Goal: Task Accomplishment & Management: Use online tool/utility

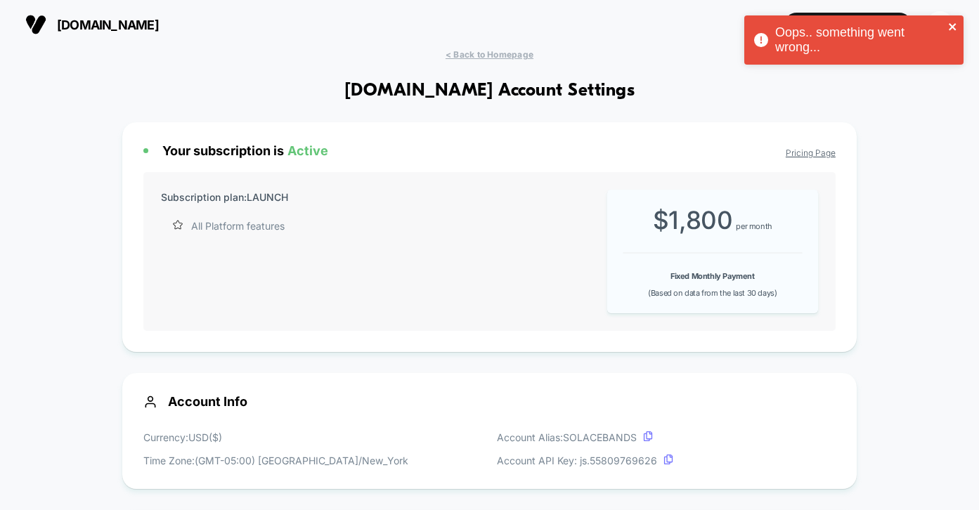
click at [953, 27] on icon "close" at bounding box center [952, 26] width 7 height 7
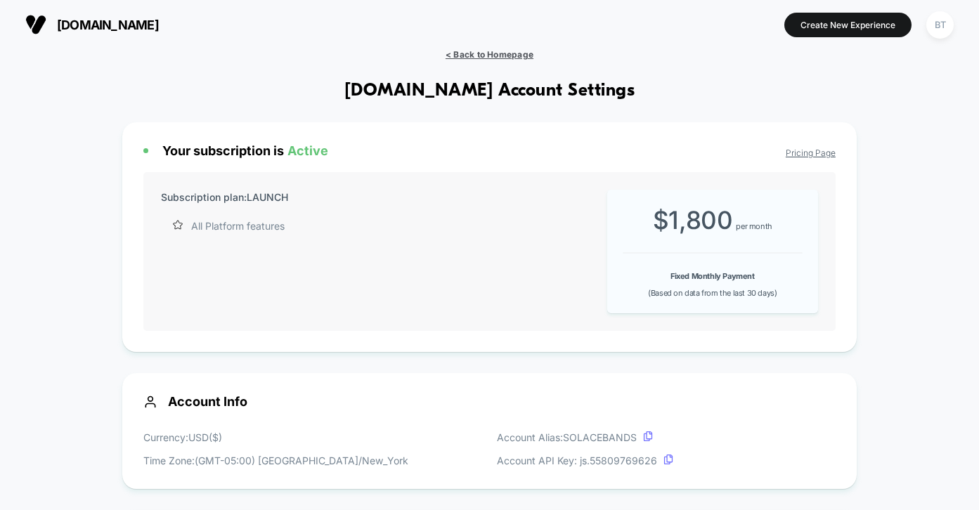
click at [498, 58] on span "< Back to Homepage" at bounding box center [490, 54] width 88 height 11
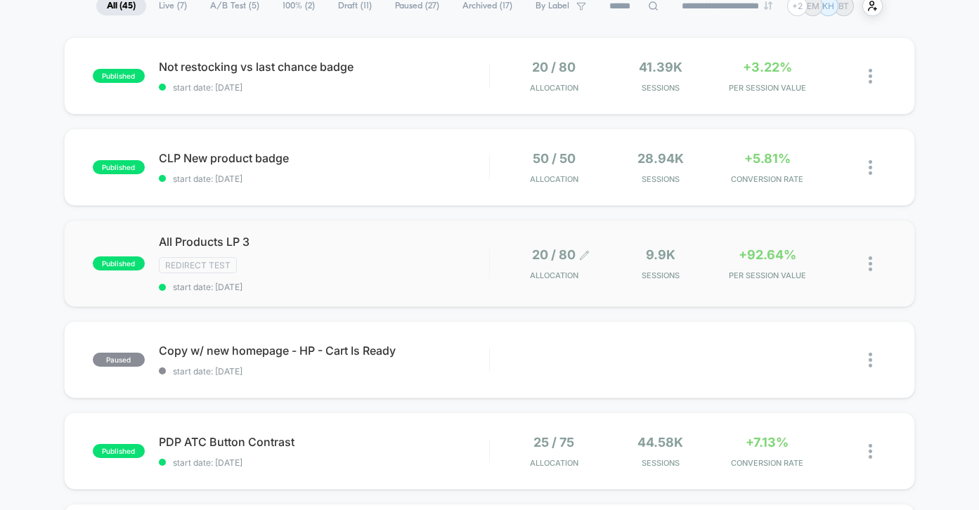
scroll to position [98, 0]
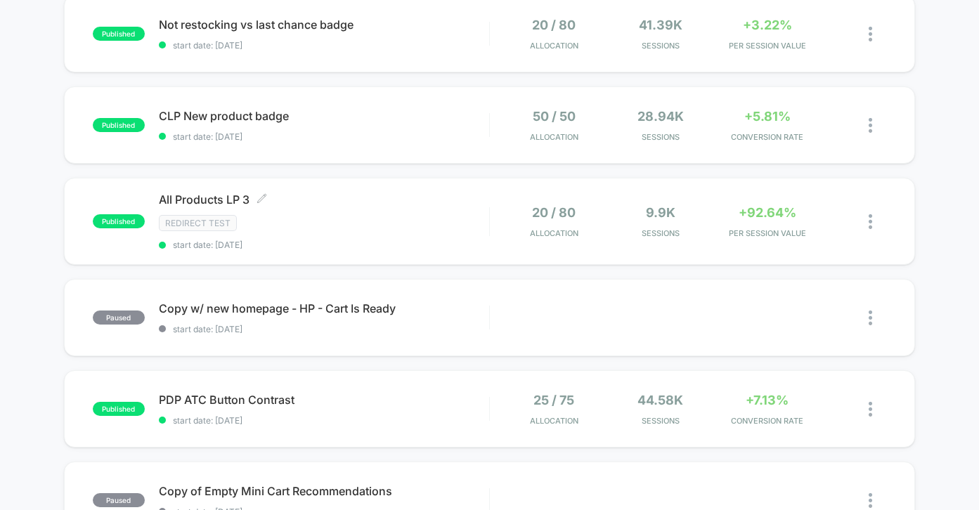
scroll to position [162, 0]
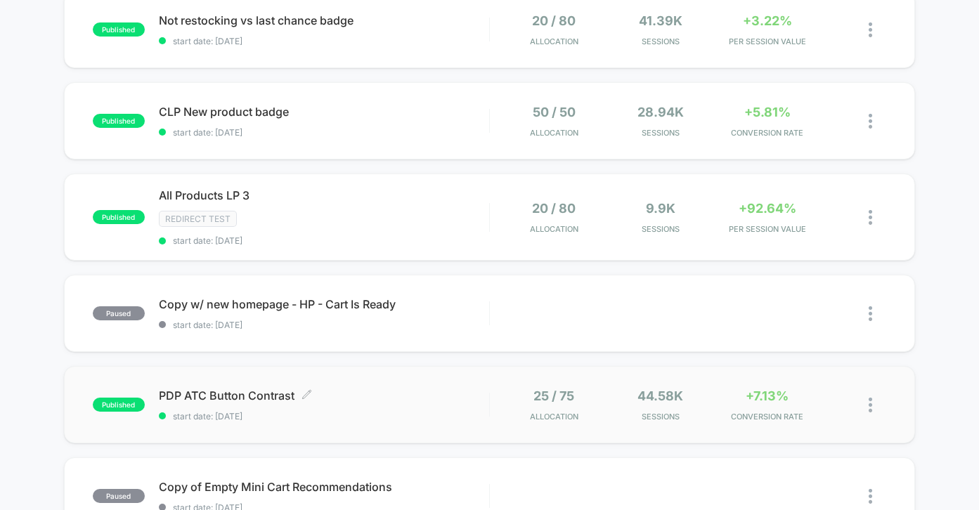
click at [442, 404] on div "PDP ATC Button Contrast Click to edit experience details Click to edit experien…" at bounding box center [324, 405] width 330 height 33
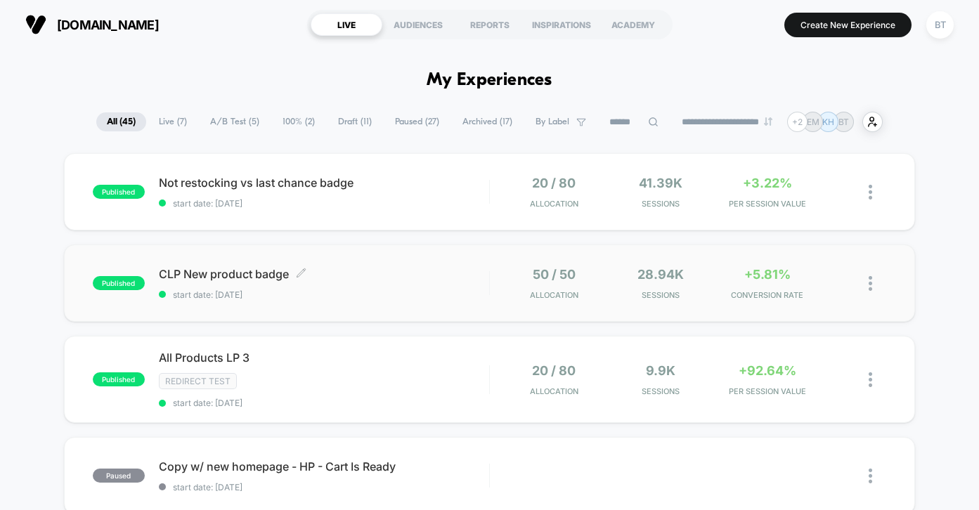
click at [382, 271] on span "CLP New product badge Click to edit experience details" at bounding box center [324, 274] width 330 height 14
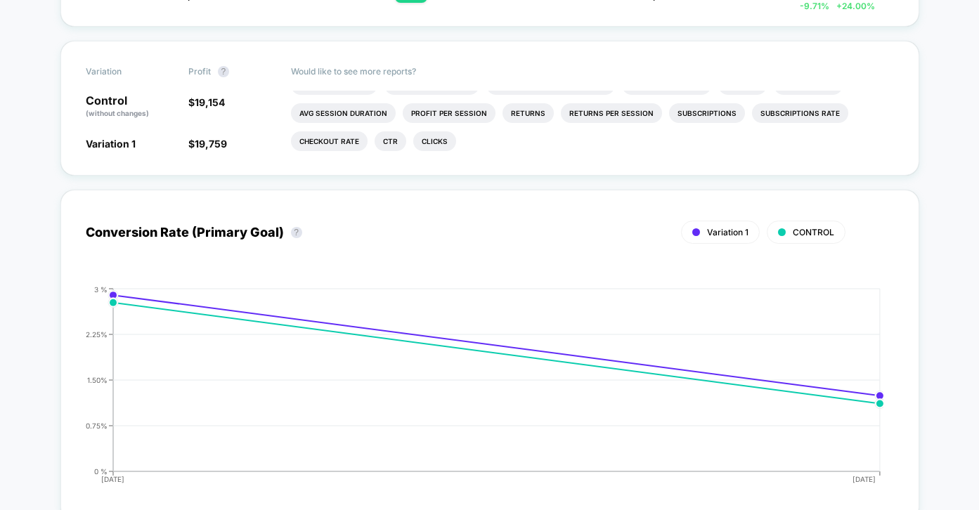
scroll to position [443, 0]
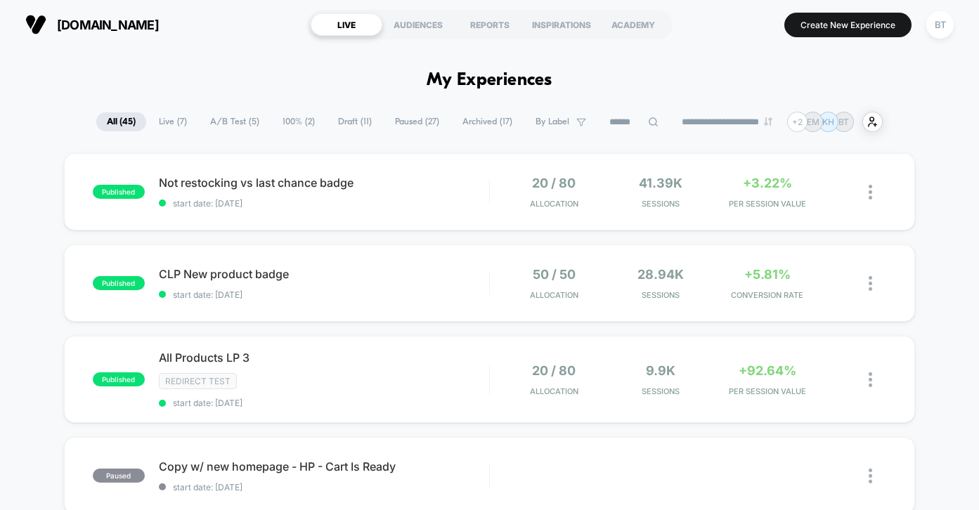
click at [169, 121] on span "Live ( 7 )" at bounding box center [172, 121] width 49 height 19
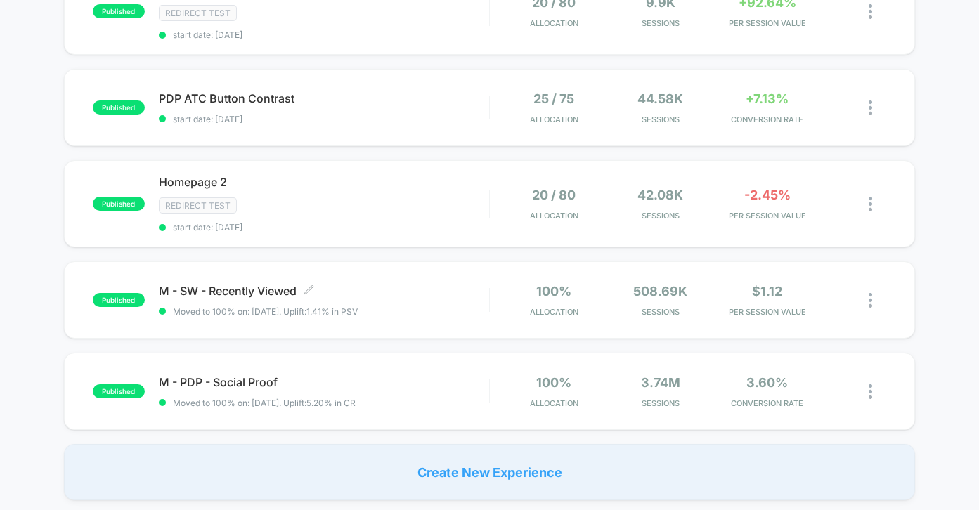
scroll to position [368, 0]
click at [437, 297] on div "M - SW - Recently Viewed Click to edit experience details Click to edit experie…" at bounding box center [324, 301] width 330 height 33
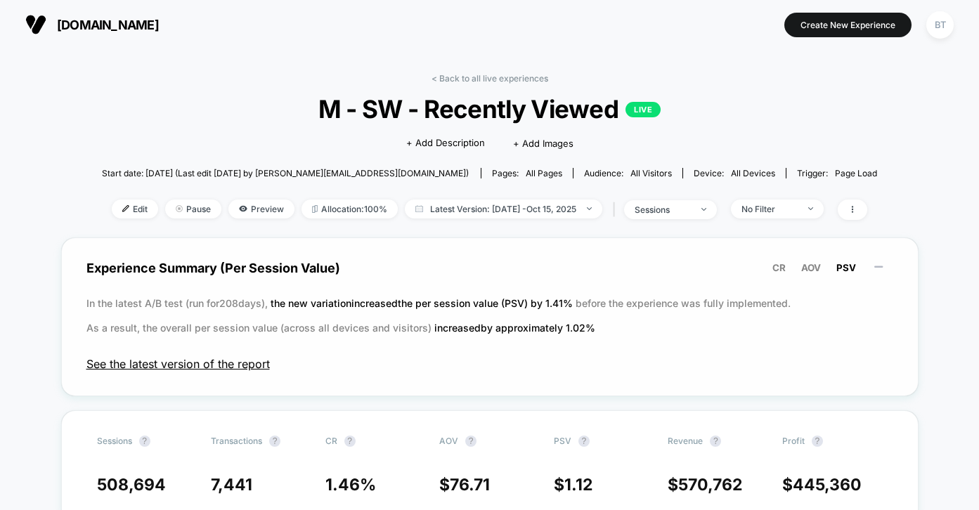
click at [248, 367] on span "See the latest version of the report" at bounding box center [489, 364] width 807 height 14
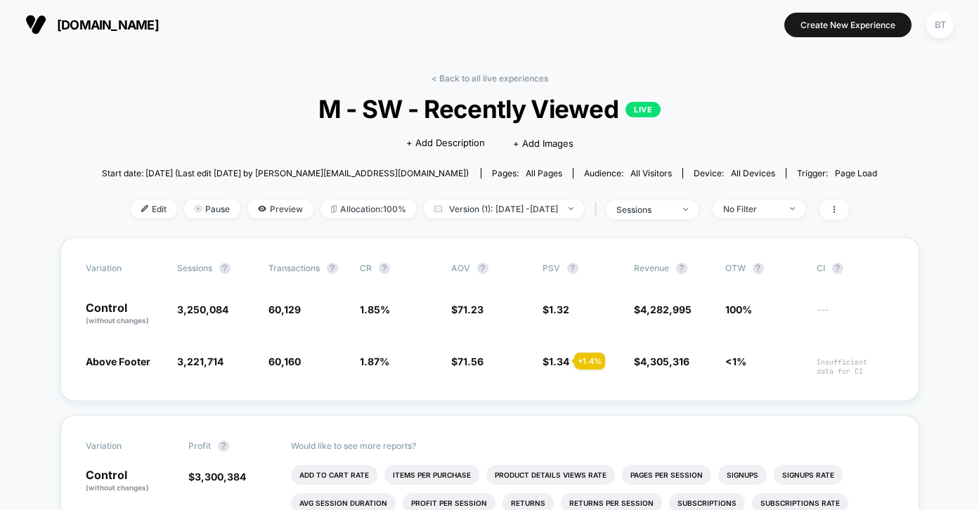
click at [515, 84] on div "< Back to all live experiences M - SW - Recently Viewed LIVE Click to edit expe…" at bounding box center [490, 155] width 776 height 165
click at [512, 75] on link "< Back to all live experiences" at bounding box center [490, 78] width 117 height 11
